Goal: Task Accomplishment & Management: Manage account settings

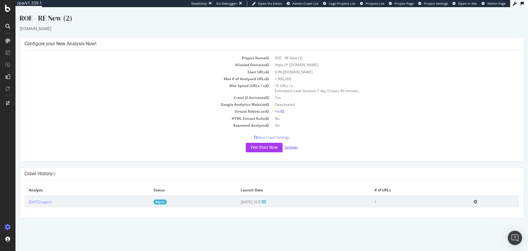
click at [293, 148] on link "Settings" at bounding box center [291, 146] width 13 height 5
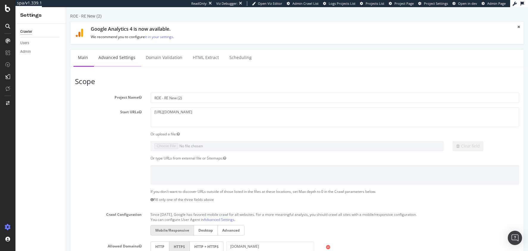
click at [117, 57] on link "Advanced Settings" at bounding box center [117, 57] width 46 height 16
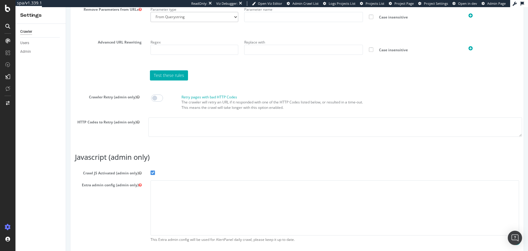
scroll to position [471, 0]
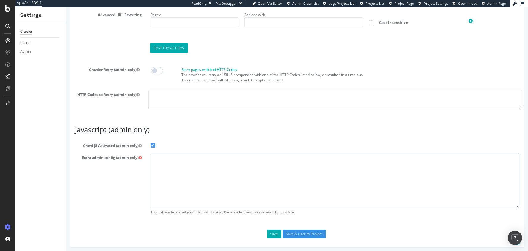
click at [160, 159] on textarea at bounding box center [335, 180] width 369 height 55
paste textarea "{ "flags": [ "cube" ], "beta": { "pap_mini_rules": [ "+ *[DOMAIN_NAME][URL]", "…"
type textarea "{ "flags": [ "cube" ], "beta": { "pap_mini_rules": [ "+ *[DOMAIN_NAME][URL]", "…"
click at [273, 231] on button "Save" at bounding box center [274, 233] width 14 height 9
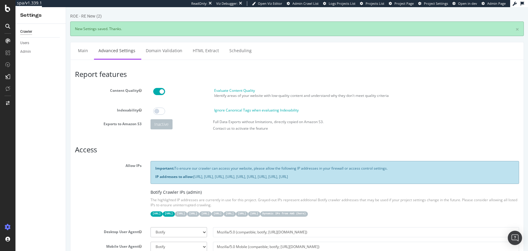
scroll to position [0, 0]
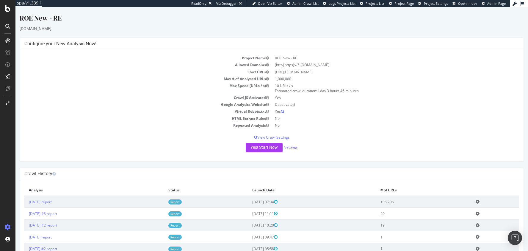
click at [295, 148] on link "Settings" at bounding box center [291, 146] width 13 height 5
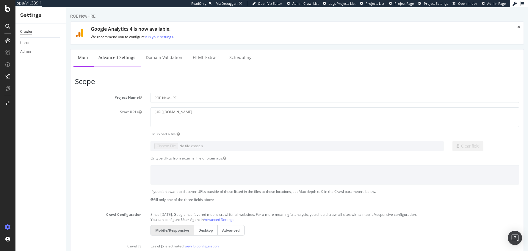
click at [125, 54] on link "Advanced Settings" at bounding box center [117, 57] width 46 height 16
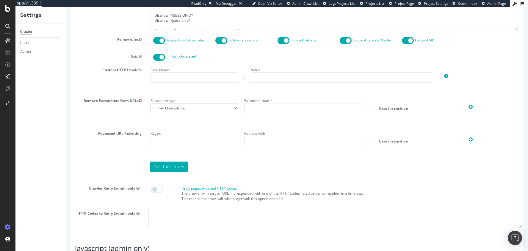
scroll to position [471, 0]
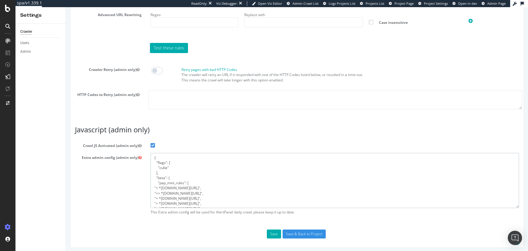
click at [179, 169] on textarea "{ "flags": [ "cube" ], "beta": { "pap_mini_rules": [ "+ *pe.fr/*", "++ *pe-qvr.…" at bounding box center [335, 180] width 369 height 55
click at [240, 190] on textarea "{ "flags": [ "cube" ], "beta": { "pap_mini_rules": [ "+ *[DOMAIN_NAME][URL]", "…" at bounding box center [335, 180] width 369 height 55
